Goal: Task Accomplishment & Management: Manage account settings

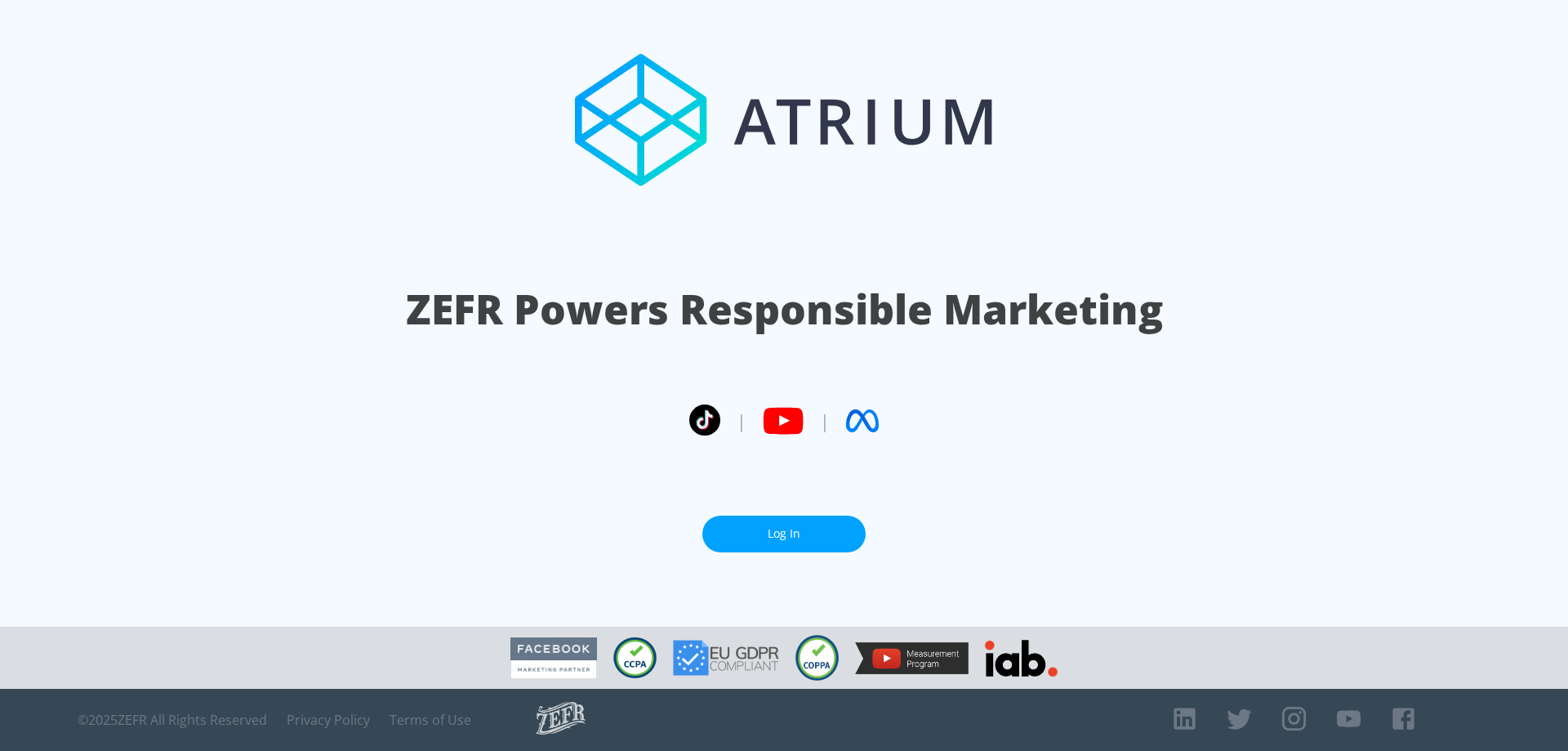
click at [832, 540] on link "Log In" at bounding box center [784, 534] width 163 height 37
click at [766, 529] on link "Log In" at bounding box center [784, 534] width 163 height 37
click at [814, 532] on link "Log In" at bounding box center [784, 534] width 163 height 37
click at [801, 525] on link "Log In" at bounding box center [784, 534] width 163 height 37
click at [806, 535] on link "Log In" at bounding box center [784, 534] width 163 height 37
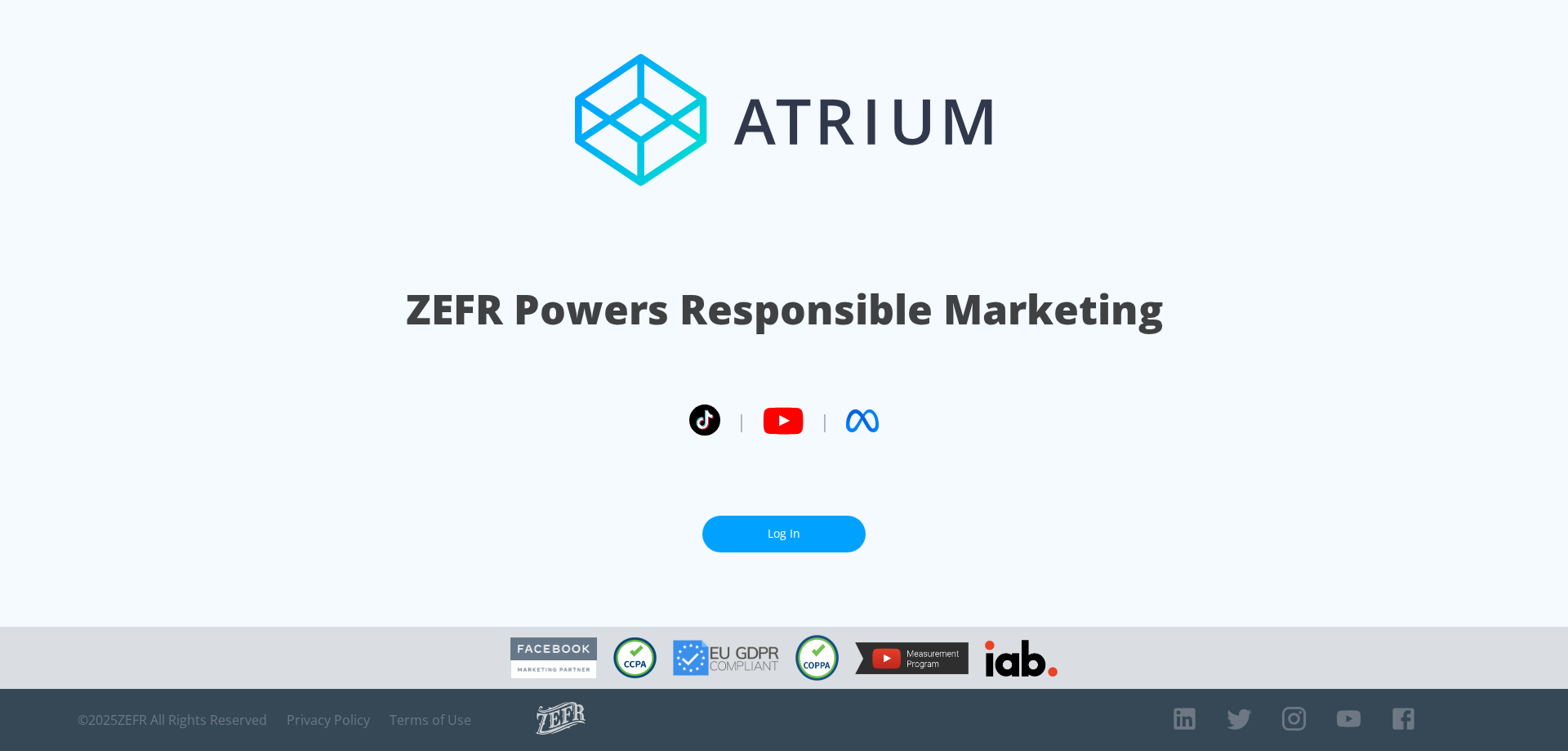
click at [784, 525] on link "Log In" at bounding box center [784, 534] width 163 height 37
click at [801, 532] on link "Log In" at bounding box center [784, 534] width 163 height 37
click at [805, 547] on link "Log In" at bounding box center [784, 534] width 163 height 37
